Goal: Information Seeking & Learning: Check status

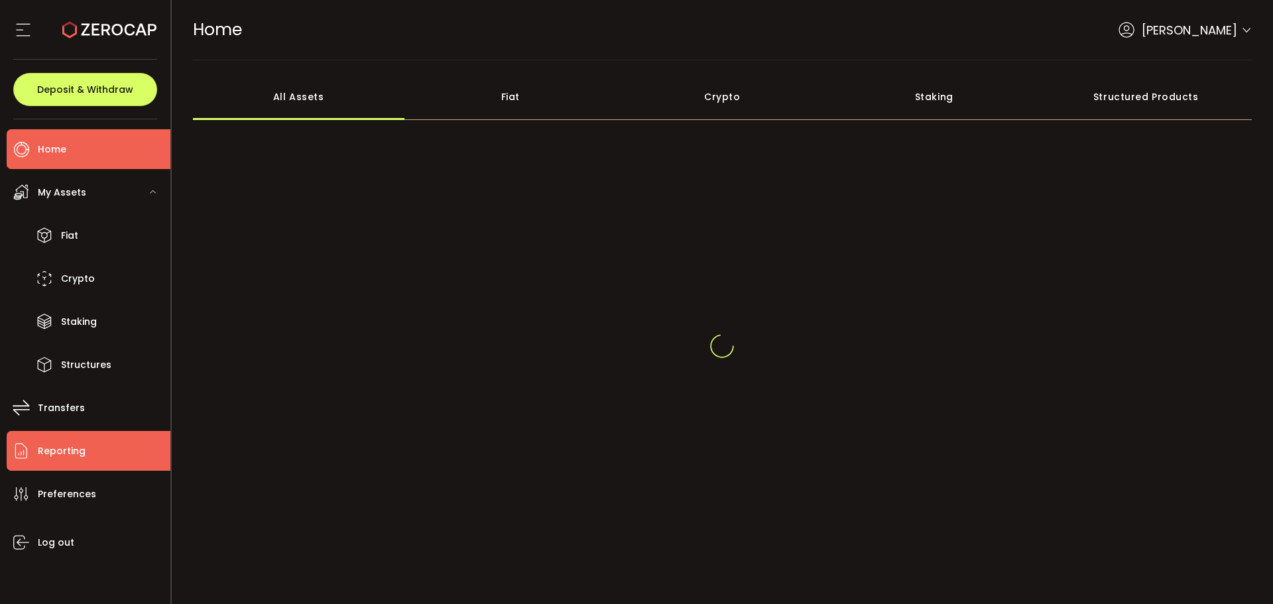
click at [89, 447] on li "Reporting" at bounding box center [89, 451] width 164 height 40
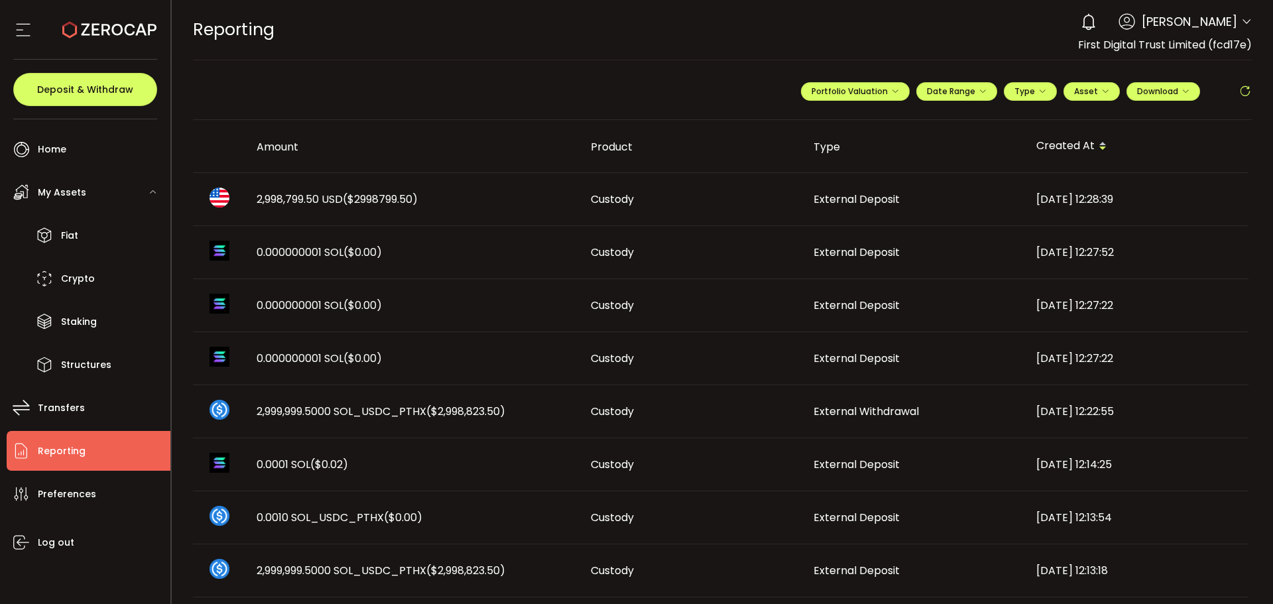
click at [353, 205] on span "($2998799.50)" at bounding box center [380, 199] width 75 height 15
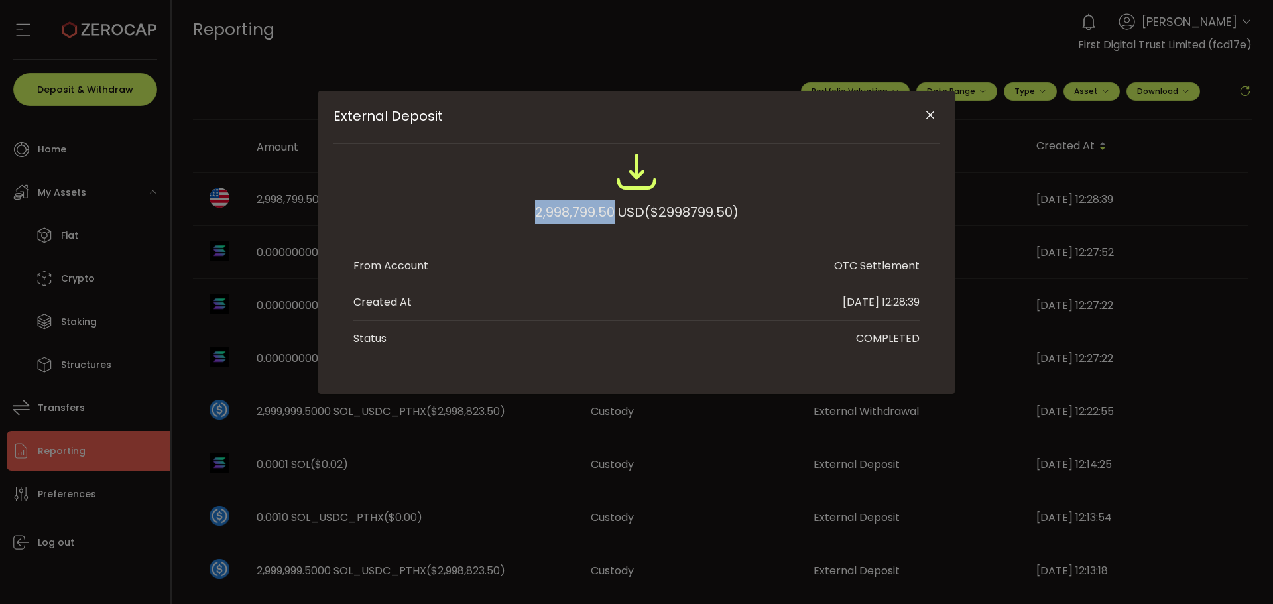
drag, startPoint x: 530, startPoint y: 213, endPoint x: 611, endPoint y: 216, distance: 80.9
click at [611, 216] on div "2,998,799.50 USD ($2998799.50)" at bounding box center [636, 212] width 203 height 24
copy div "2,998,799.50"
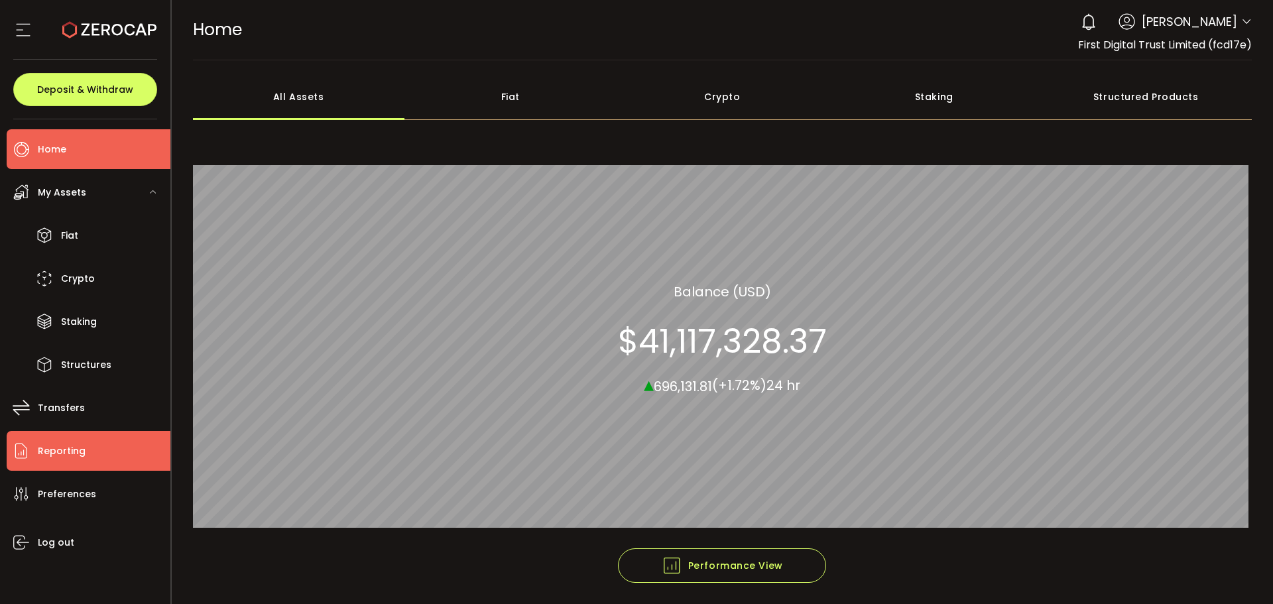
click at [87, 435] on li "Reporting" at bounding box center [89, 451] width 164 height 40
